Goal: Navigation & Orientation: Find specific page/section

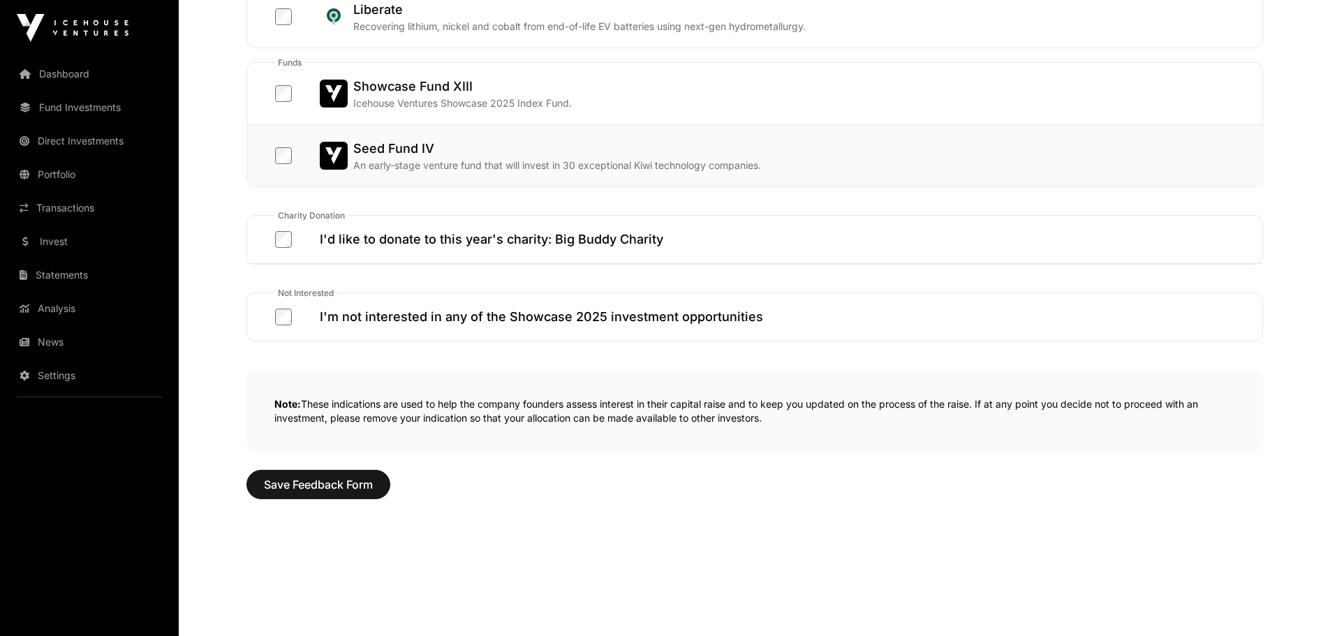
scroll to position [747, 0]
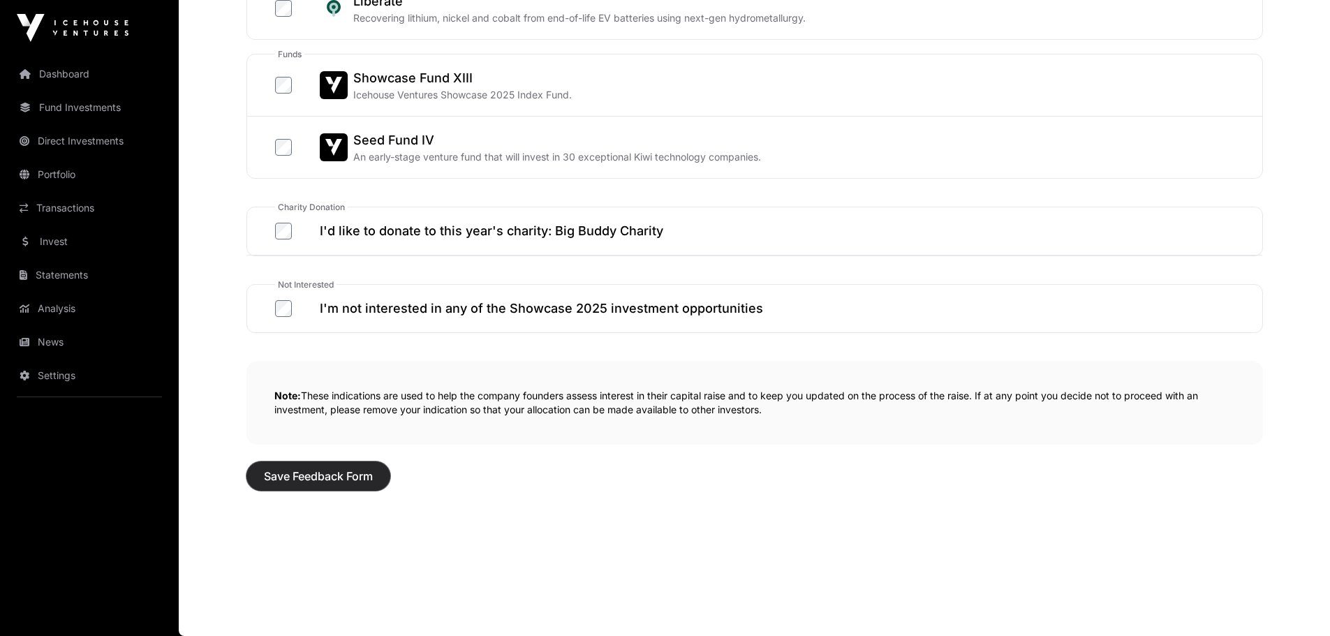
click at [313, 473] on span "Save Feedback Form" at bounding box center [318, 476] width 109 height 17
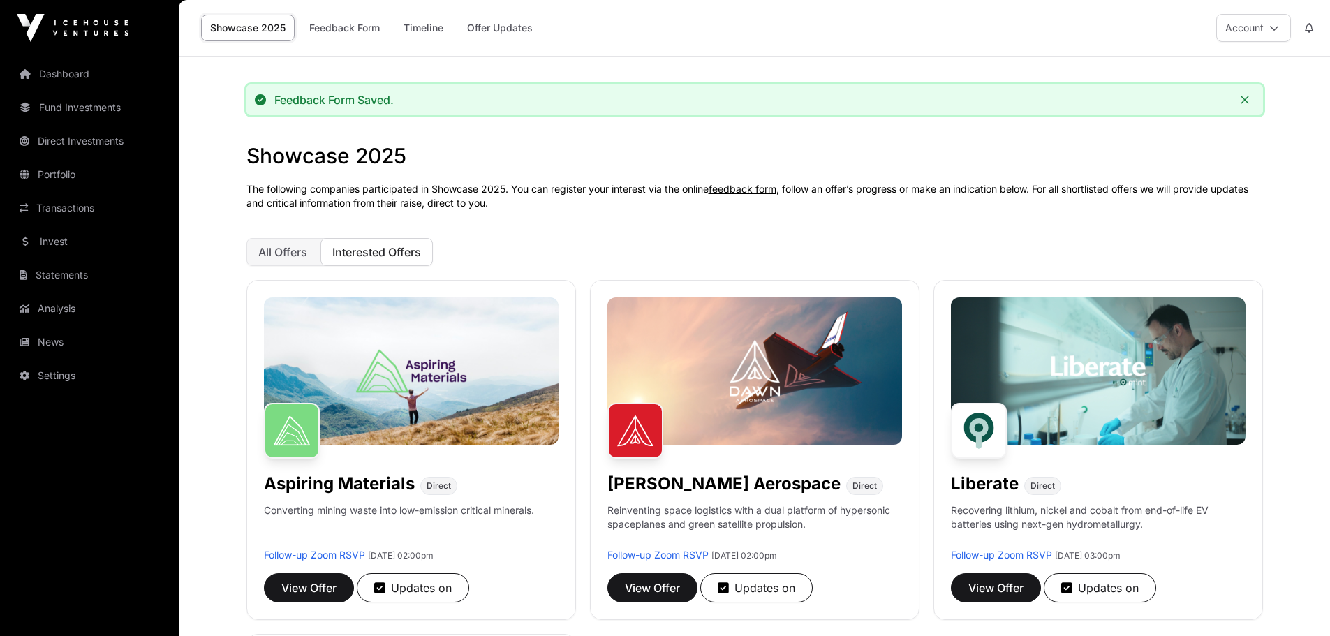
click at [383, 253] on span "Interested Offers" at bounding box center [376, 252] width 89 height 14
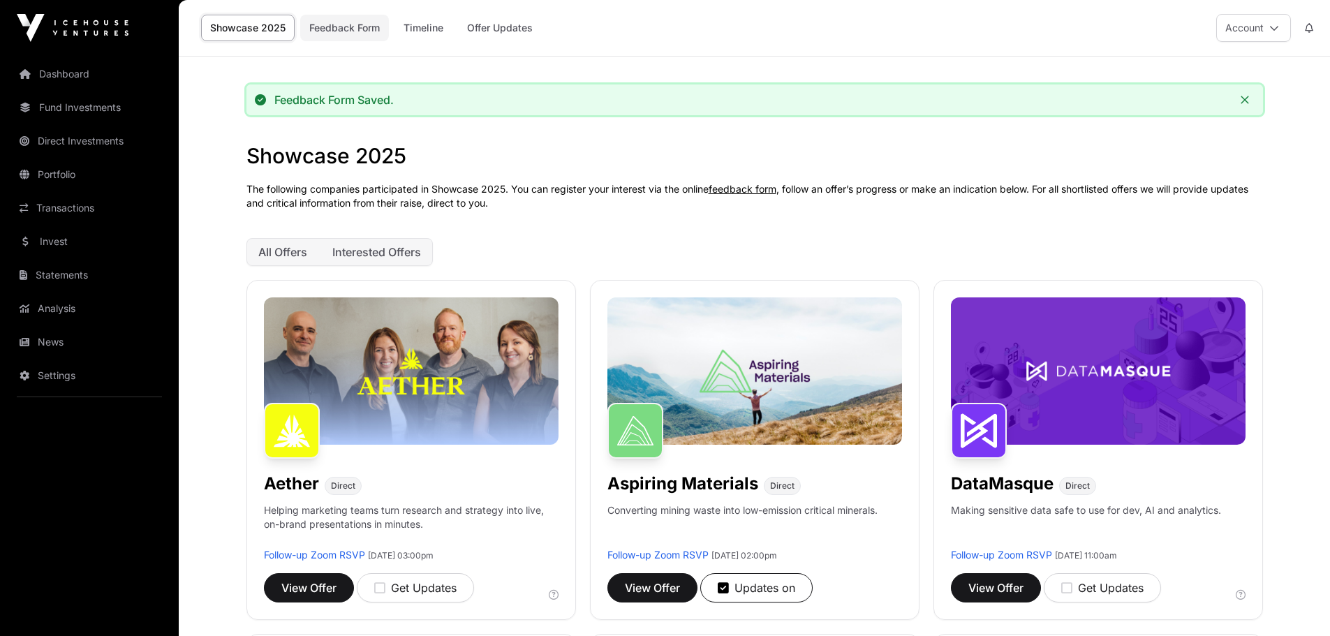
click at [337, 34] on link "Feedback Form" at bounding box center [344, 28] width 89 height 27
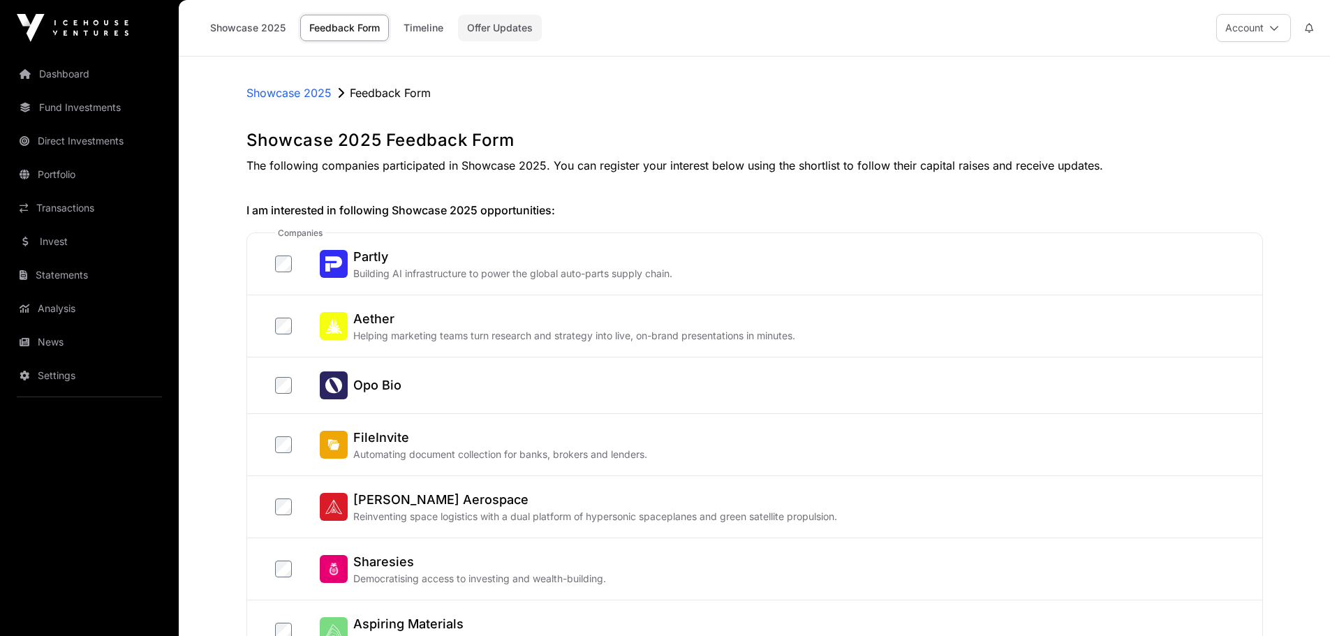
click at [492, 28] on link "Offer Updates" at bounding box center [500, 28] width 84 height 27
